Goal: Transaction & Acquisition: Purchase product/service

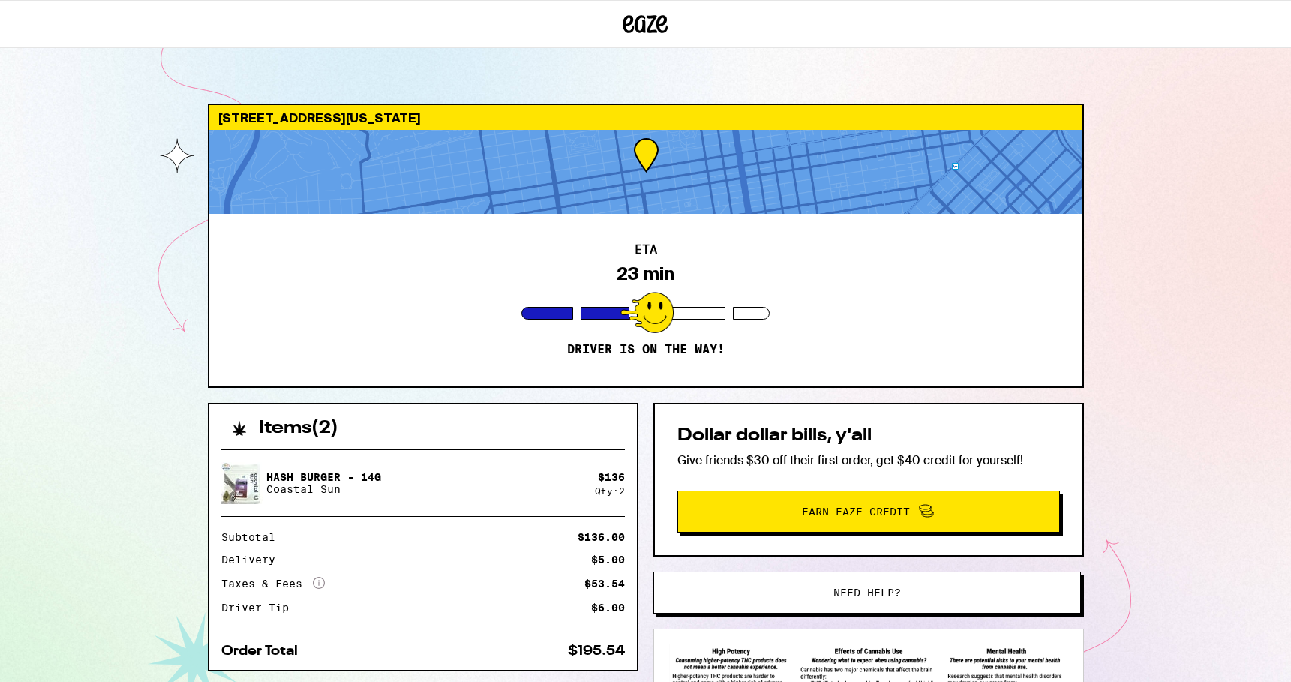
click at [281, 471] on p "Hash Burger - 14g" at bounding box center [323, 477] width 115 height 12
click at [263, 462] on div "Hash Burger - 14g Coastal Sun" at bounding box center [408, 483] width 374 height 42
drag, startPoint x: 270, startPoint y: 449, endPoint x: 340, endPoint y: 448, distance: 69.8
click at [340, 471] on p "Hash Burger - 14g" at bounding box center [323, 477] width 115 height 12
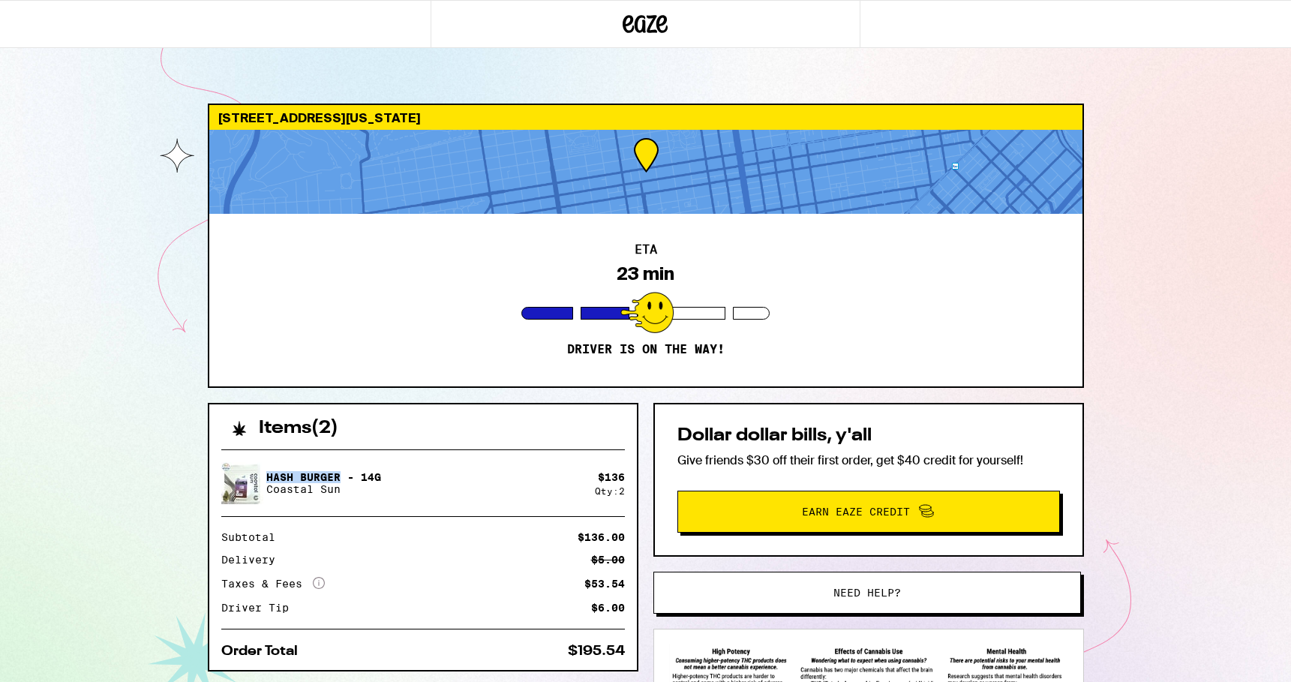
drag, startPoint x: 340, startPoint y: 448, endPoint x: 266, endPoint y: 448, distance: 74.3
click at [265, 462] on div "Hash Burger - 14g Coastal Sun" at bounding box center [408, 483] width 374 height 42
copy p "Hash Burger"
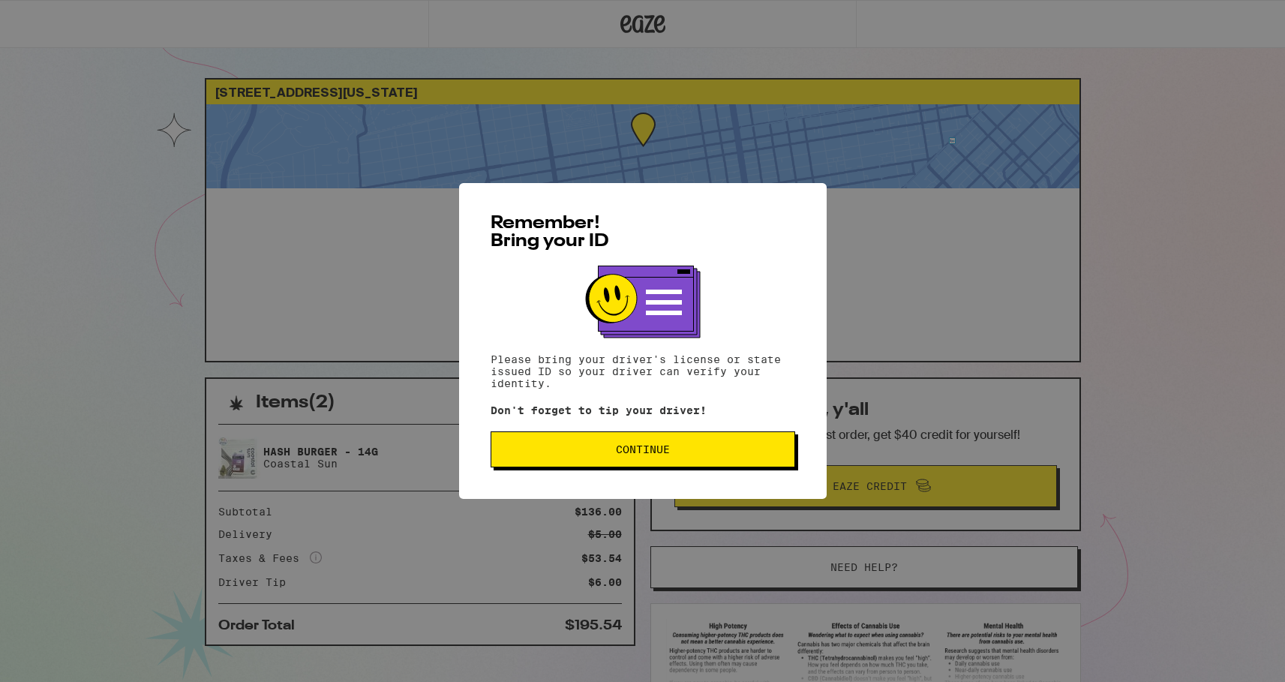
click at [717, 461] on button "Continue" at bounding box center [643, 449] width 305 height 36
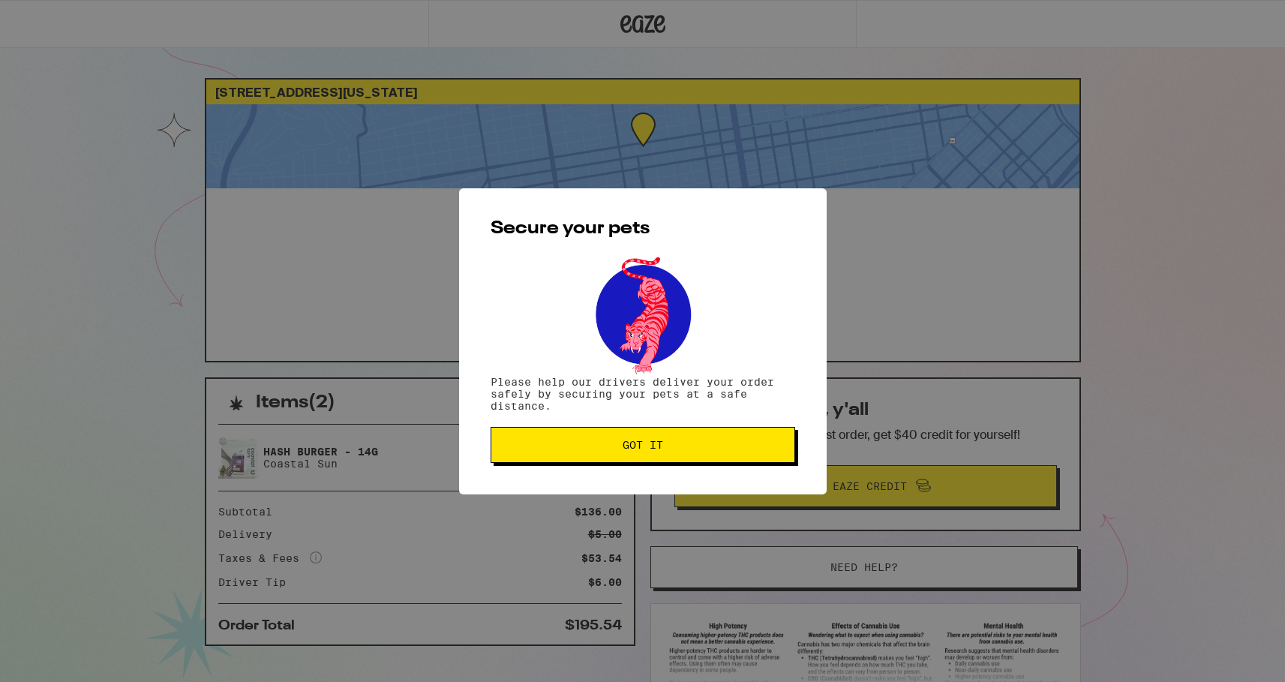
click at [717, 461] on button "Got it" at bounding box center [643, 445] width 305 height 36
